Goal: Check status: Check status

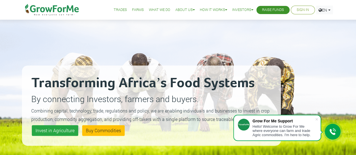
click at [294, 13] on li "Sign In" at bounding box center [303, 10] width 24 height 9
click at [301, 9] on link "Sign In" at bounding box center [303, 10] width 12 height 6
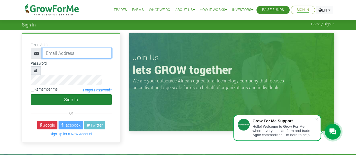
type input "ayieric7@gmail.com"
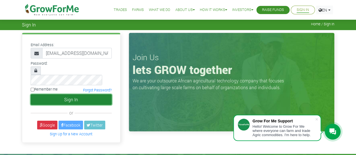
click at [76, 94] on button "Sign In" at bounding box center [71, 99] width 81 height 11
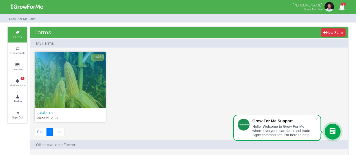
click at [96, 103] on div "Paid" at bounding box center [70, 80] width 71 height 56
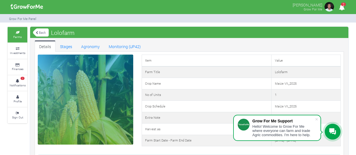
click at [342, 8] on icon "2" at bounding box center [341, 7] width 11 height 13
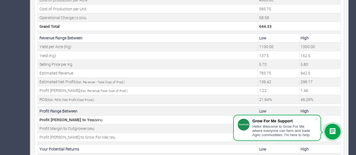
scroll to position [250, 0]
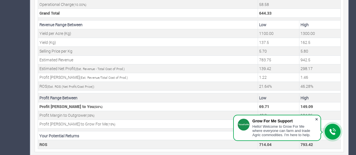
click at [317, 120] on span at bounding box center [317, 120] width 6 height 6
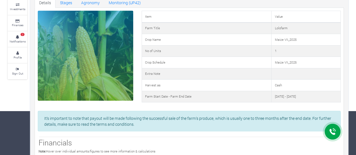
scroll to position [0, 0]
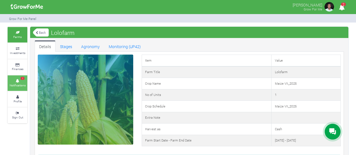
click at [21, 81] on icon at bounding box center [17, 81] width 17 height 3
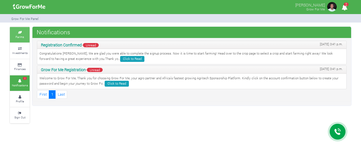
click at [19, 33] on icon at bounding box center [19, 32] width 17 height 3
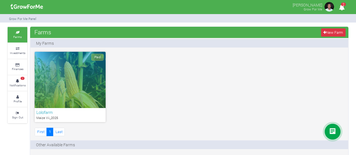
click at [75, 77] on div "Paid" at bounding box center [70, 80] width 71 height 56
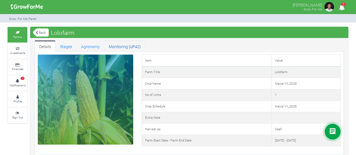
click at [123, 46] on link "Monitoring (UP42)" at bounding box center [124, 46] width 41 height 11
